Goal: Transaction & Acquisition: Purchase product/service

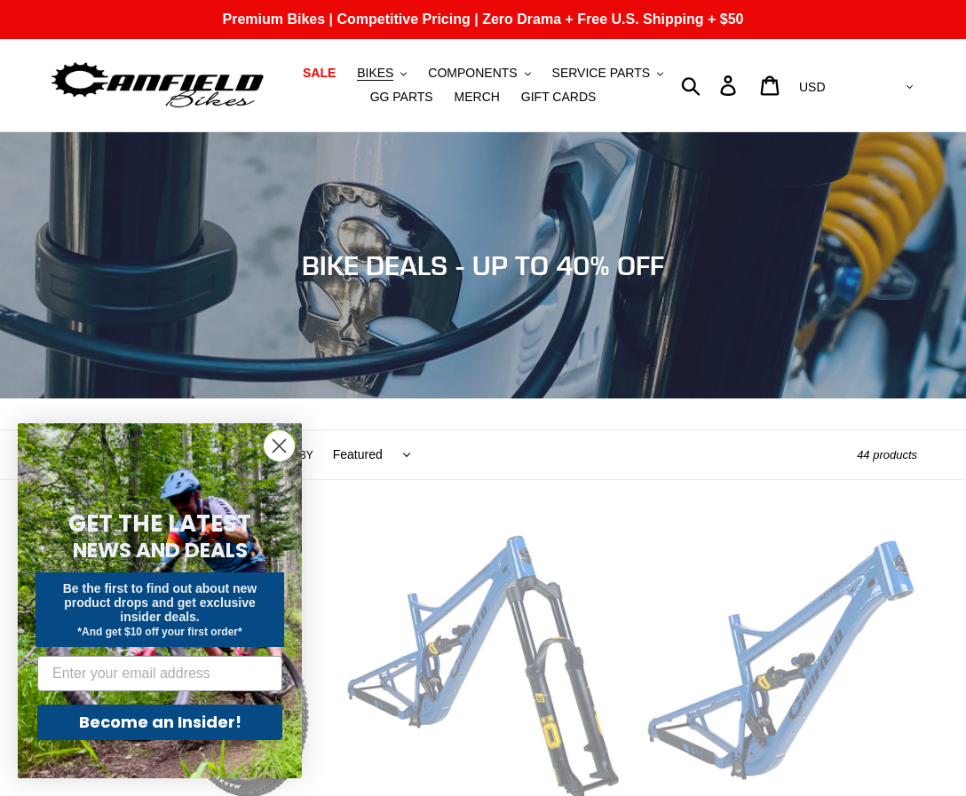
click at [276, 445] on circle "Close dialog" at bounding box center [279, 445] width 29 height 29
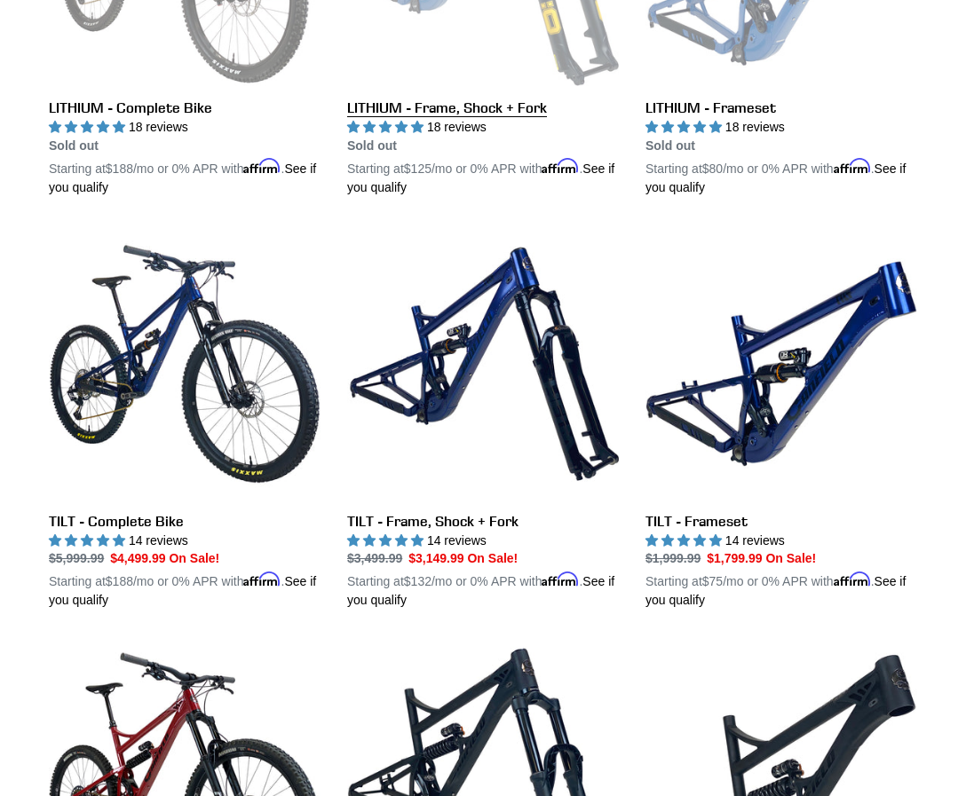
scroll to position [717, 0]
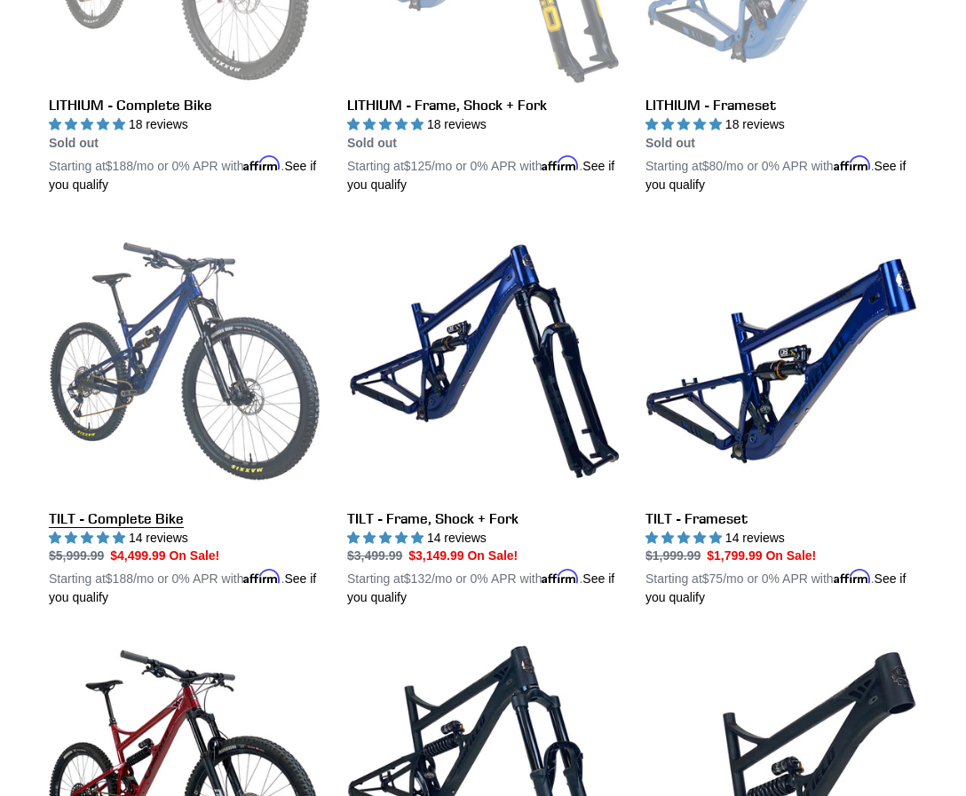
click at [131, 522] on link "TILT - Complete Bike" at bounding box center [185, 417] width 272 height 383
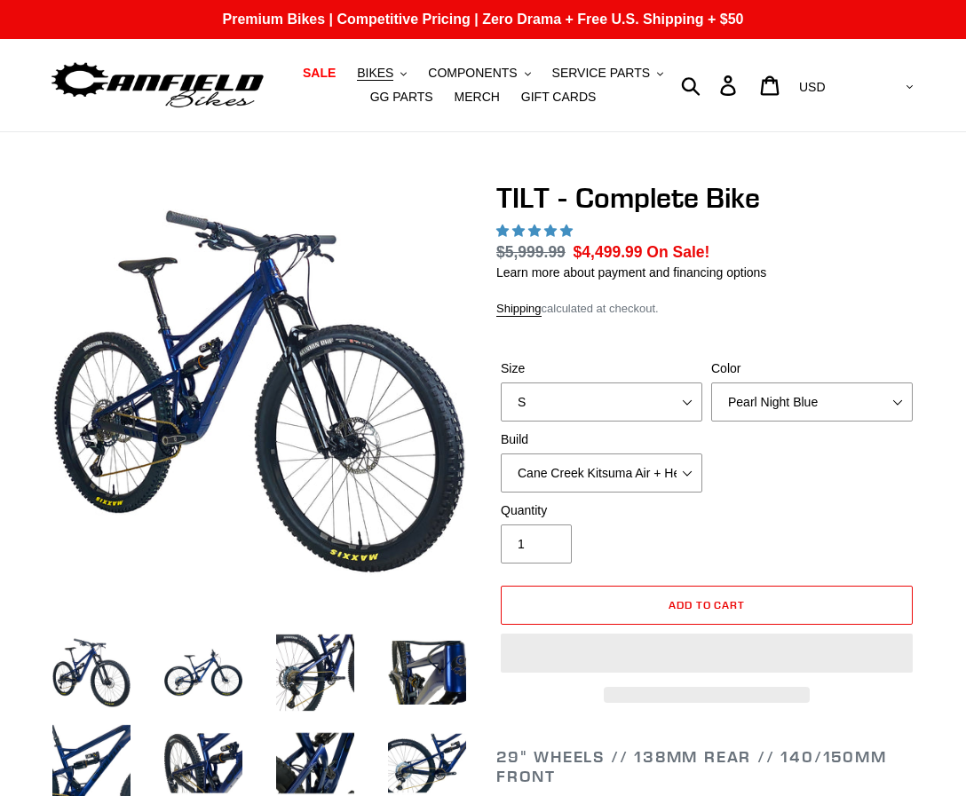
select select "highest-rating"
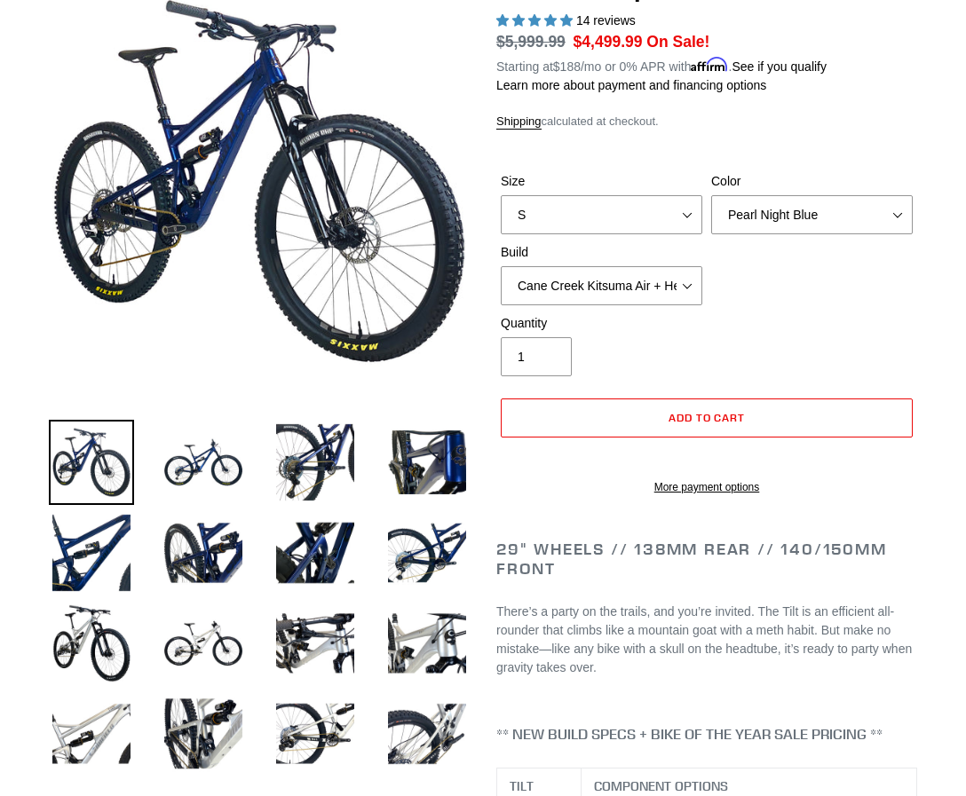
scroll to position [209, 0]
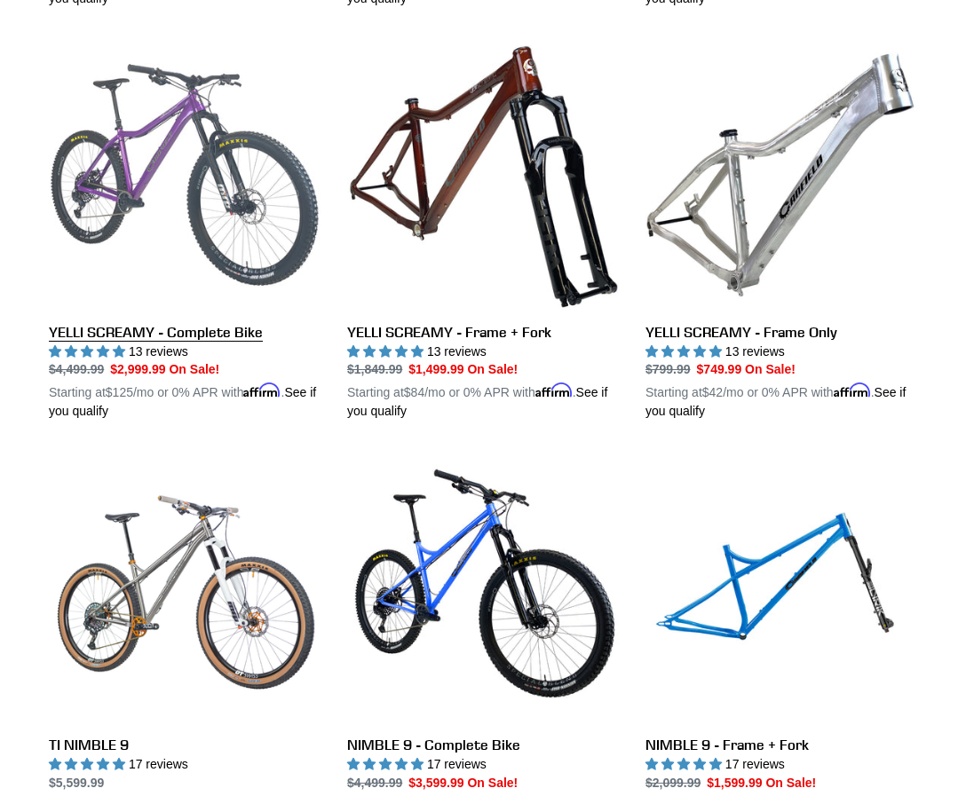
scroll to position [1721, 0]
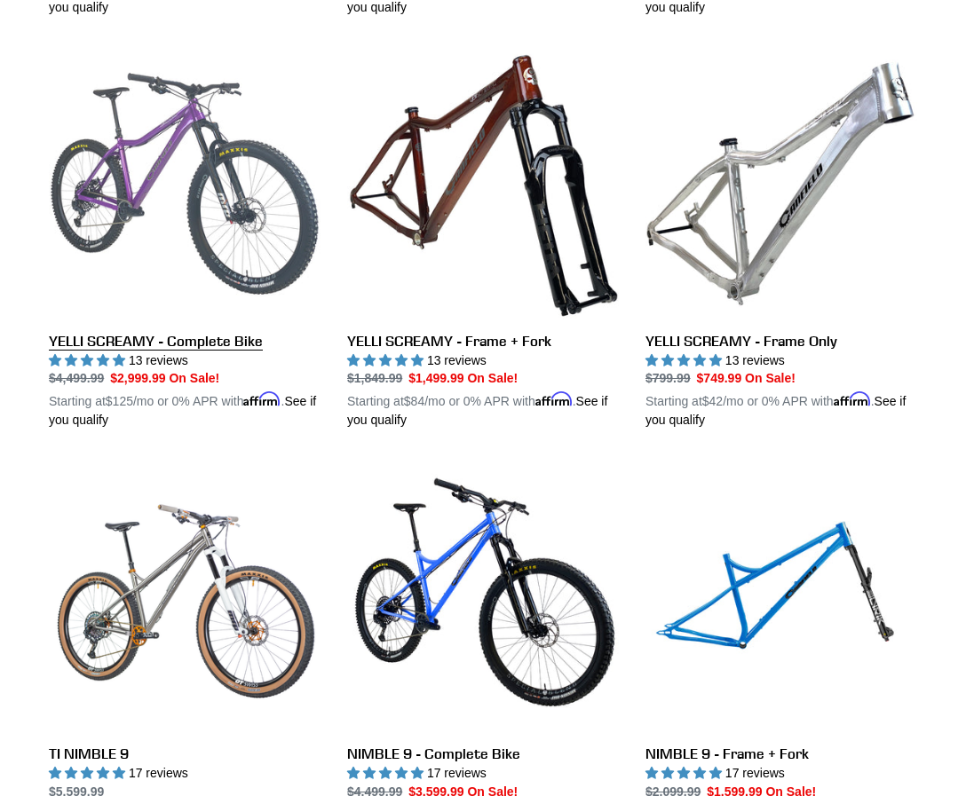
click at [154, 344] on link "YELLI SCREAMY - Complete Bike" at bounding box center [185, 239] width 272 height 383
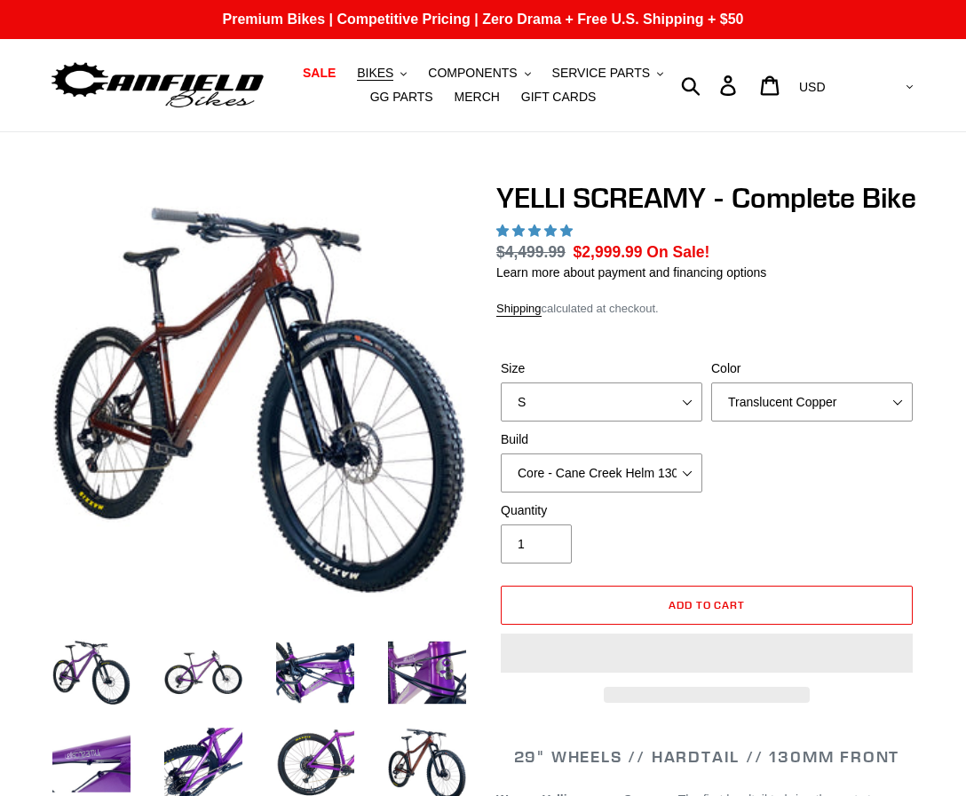
select select "highest-rating"
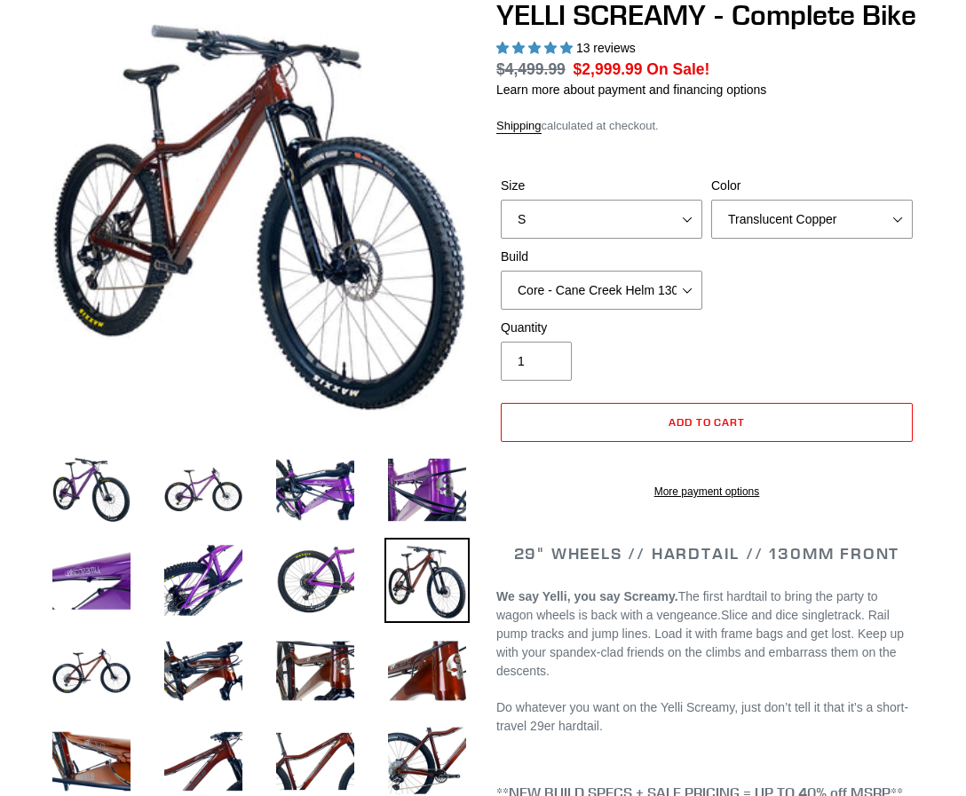
scroll to position [170, 0]
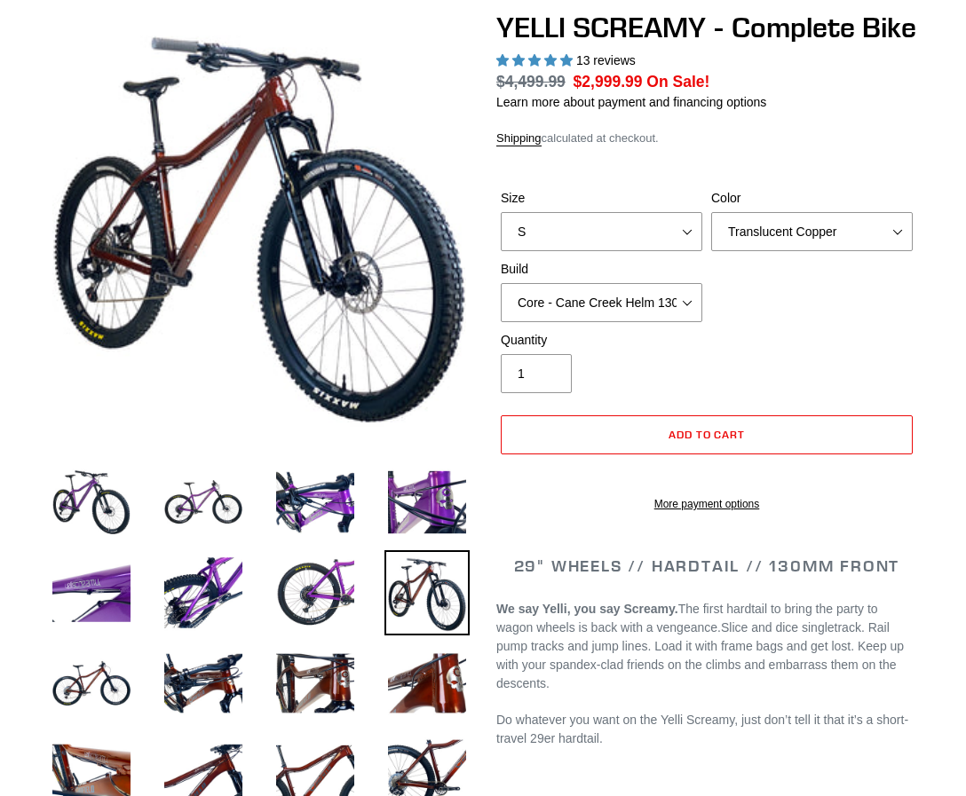
click at [416, 600] on img at bounding box center [426, 592] width 85 height 85
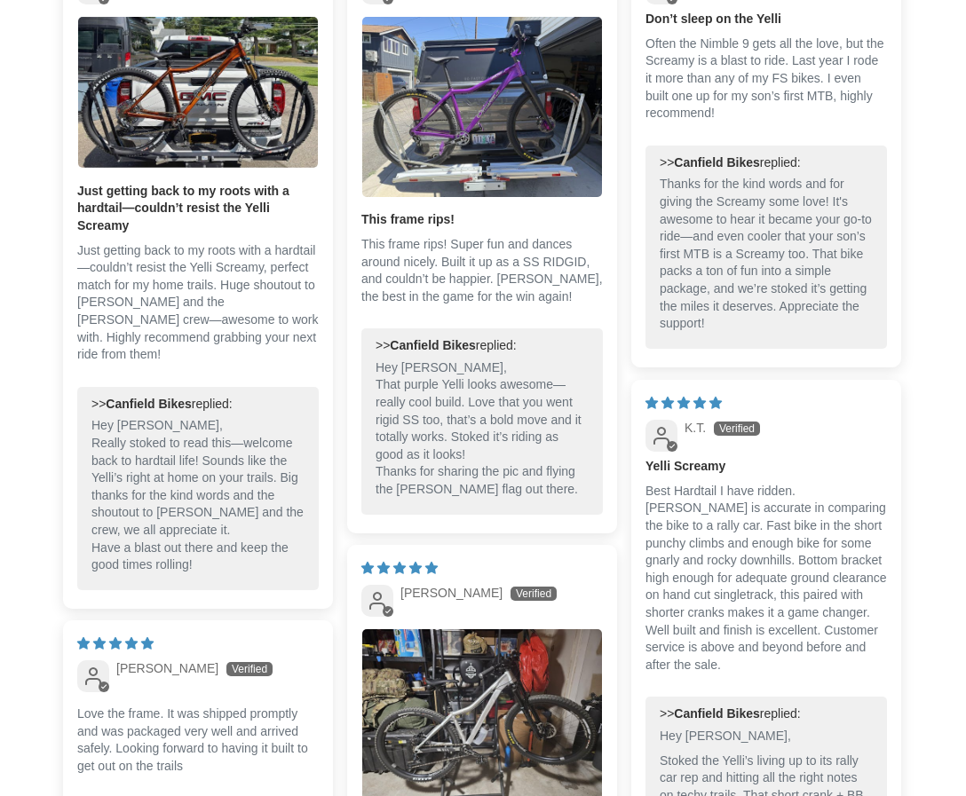
scroll to position [3983, 0]
